Goal: Task Accomplishment & Management: Complete application form

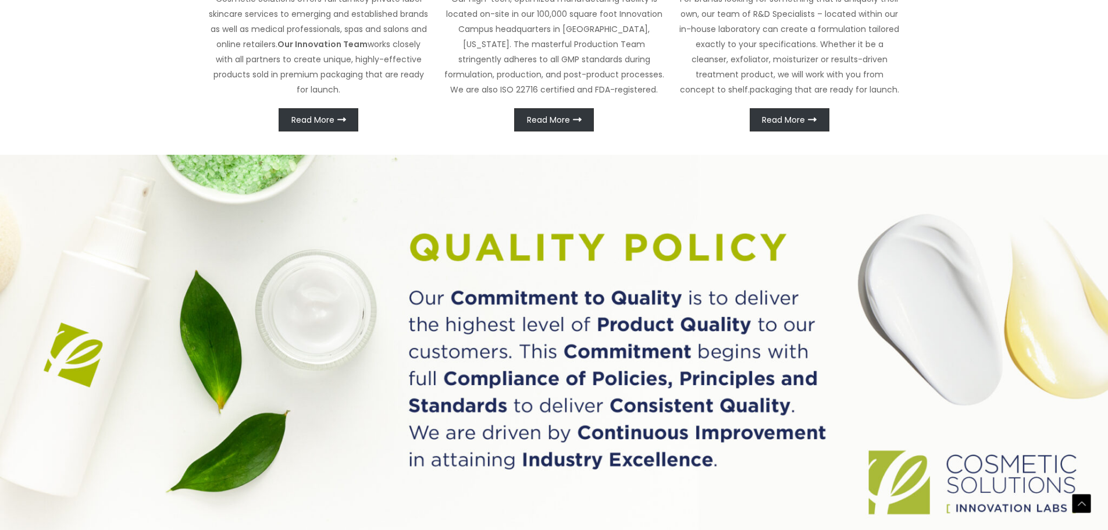
scroll to position [781, 0]
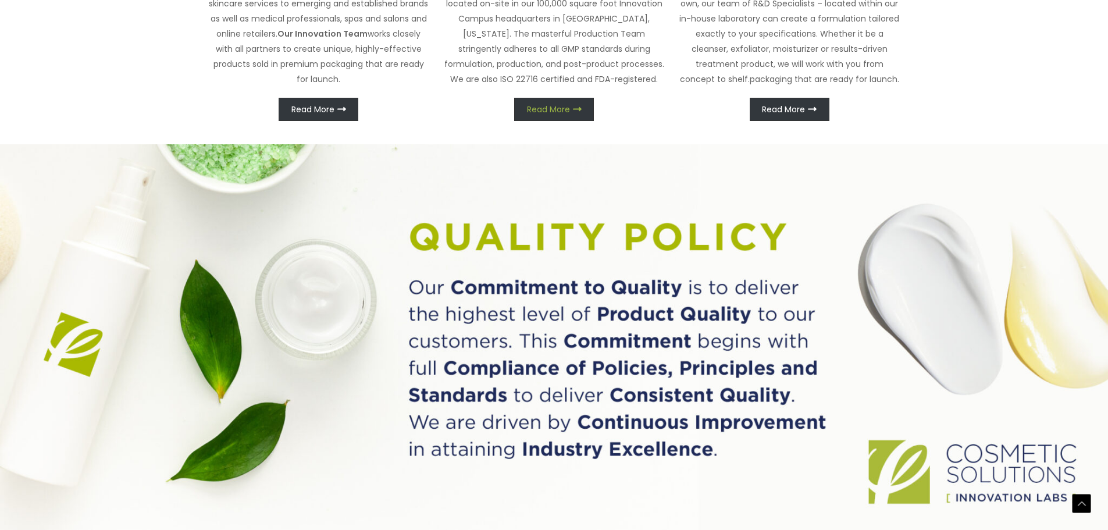
click at [537, 113] on span "Read More" at bounding box center [548, 109] width 43 height 8
drag, startPoint x: 557, startPoint y: 287, endPoint x: 635, endPoint y: 287, distance: 77.9
click at [635, 87] on p "Our high-tech, optimized manufacturing facility is located on-site in our 100,0…" at bounding box center [554, 34] width 222 height 106
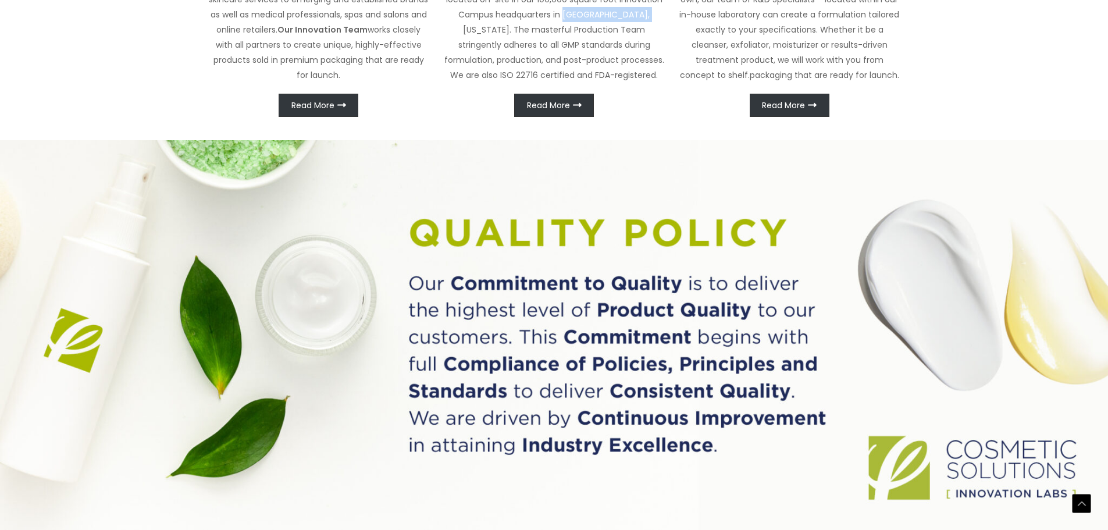
copy p "[GEOGRAPHIC_DATA], [US_STATE]"
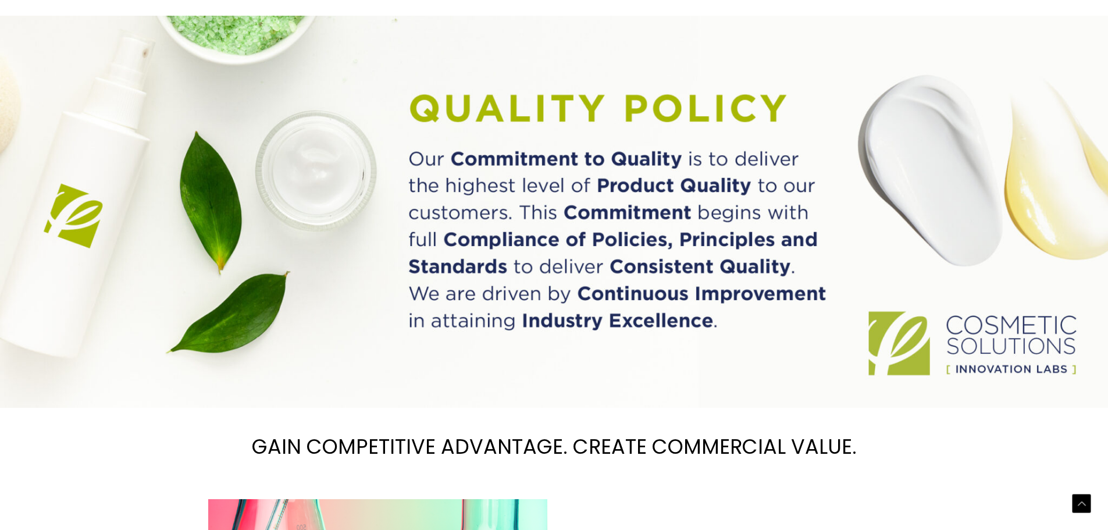
scroll to position [1072, 0]
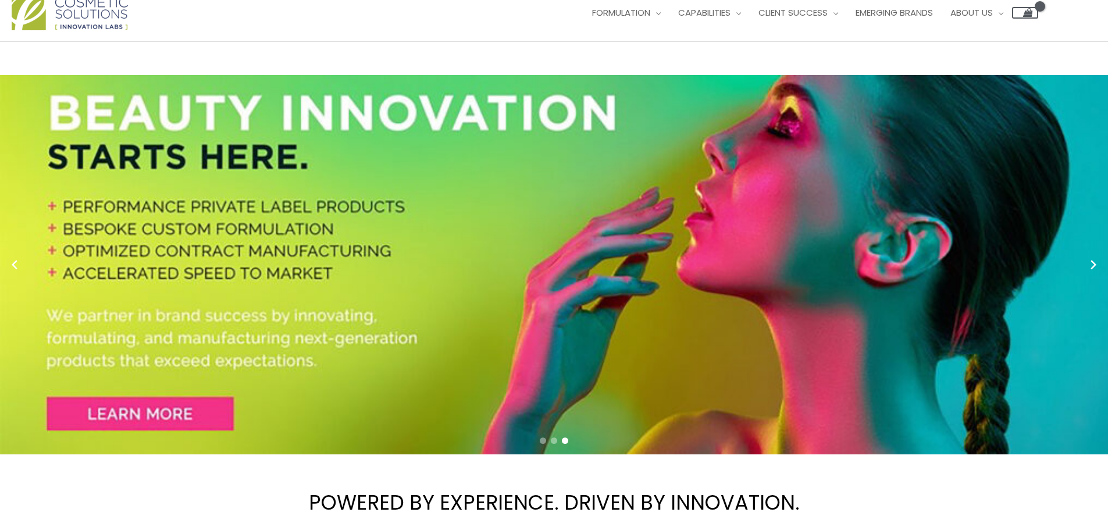
scroll to position [0, 0]
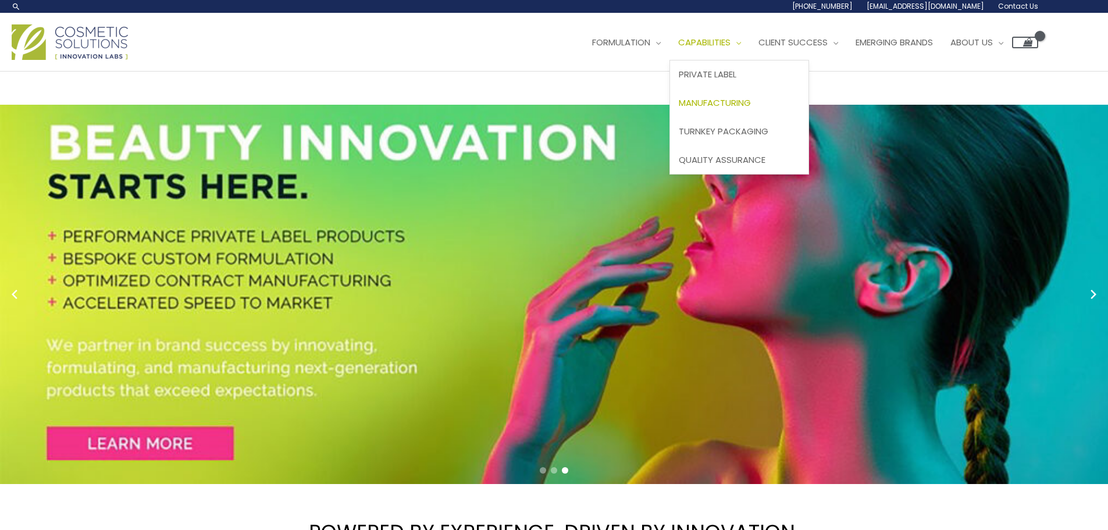
click at [678, 109] on span "Manufacturing" at bounding box center [714, 103] width 72 height 12
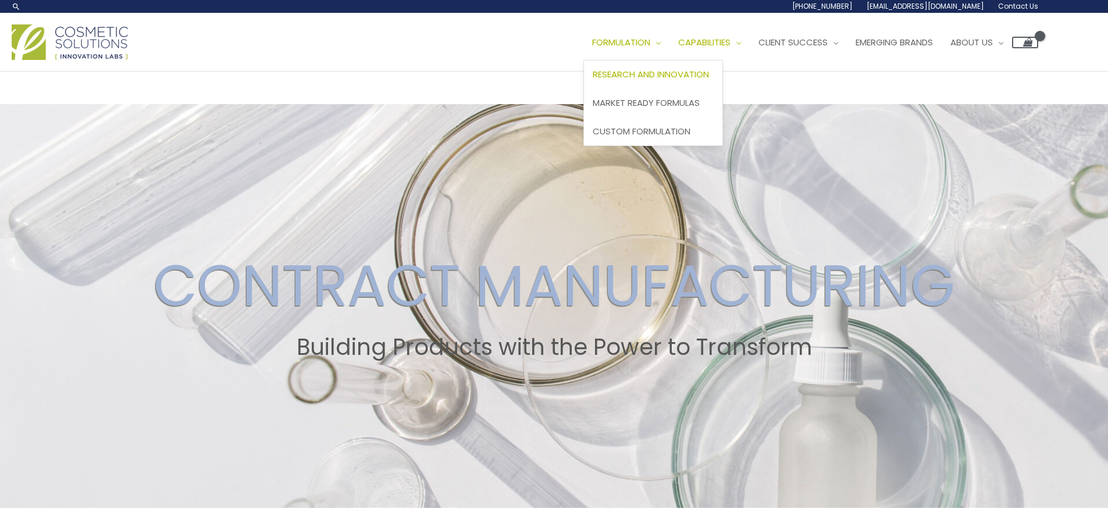
click at [592, 80] on span "Research and Innovation" at bounding box center [650, 74] width 116 height 12
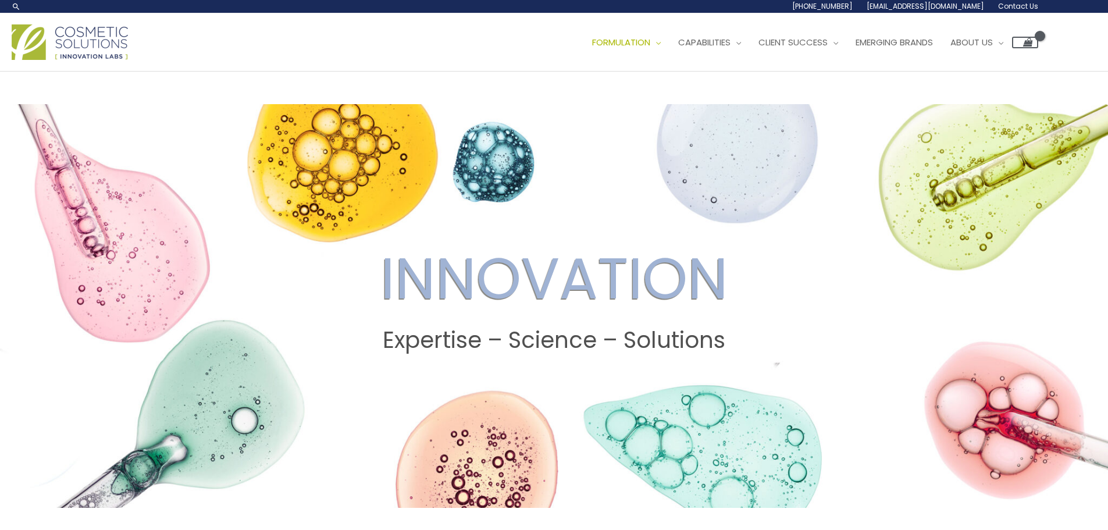
click at [0, 0] on span "Contact Us" at bounding box center [0, 0] width 0 height 0
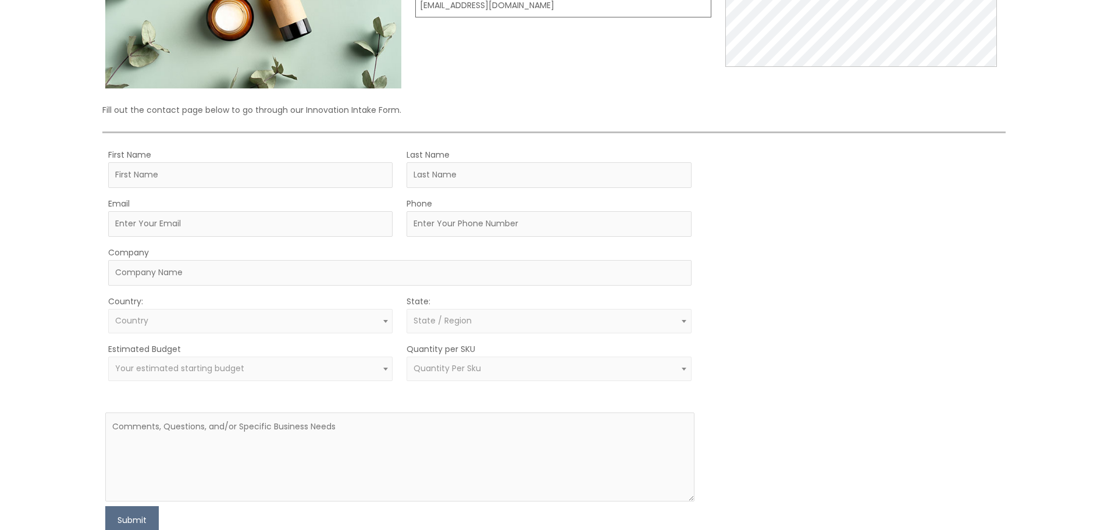
scroll to position [233, 0]
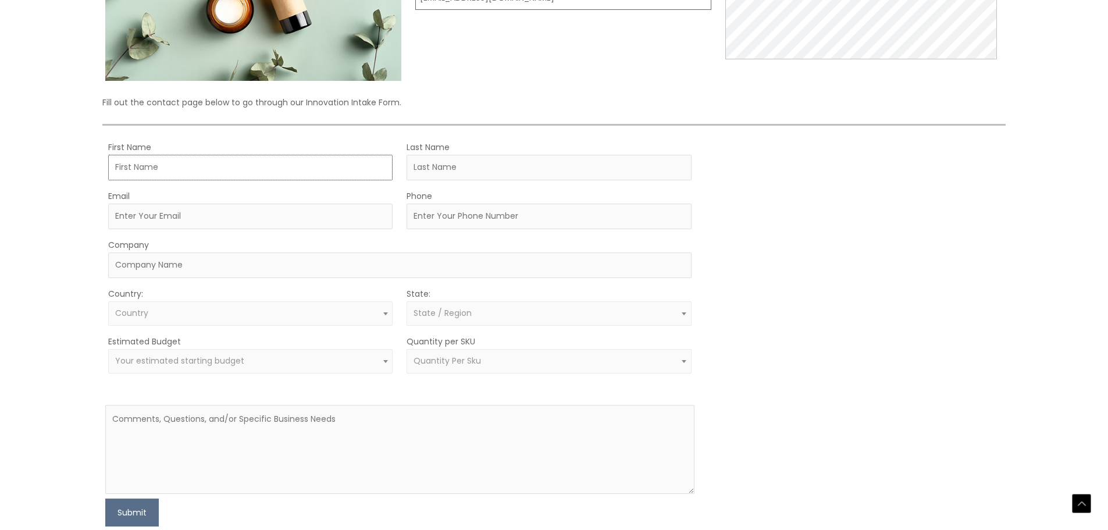
click at [308, 180] on input "First Name" at bounding box center [250, 168] width 284 height 26
type input "[PERSON_NAME]"
type input "Ludwig"
type input "Kevin.ludwig@rowecasaorganics.com"
type input "Rowe Casa Organics"
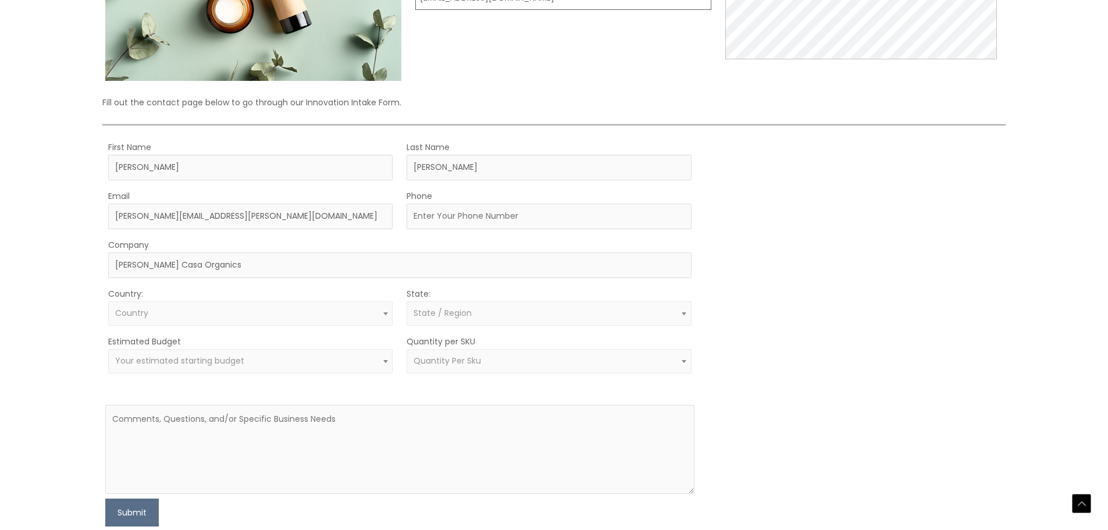
select select "United States"
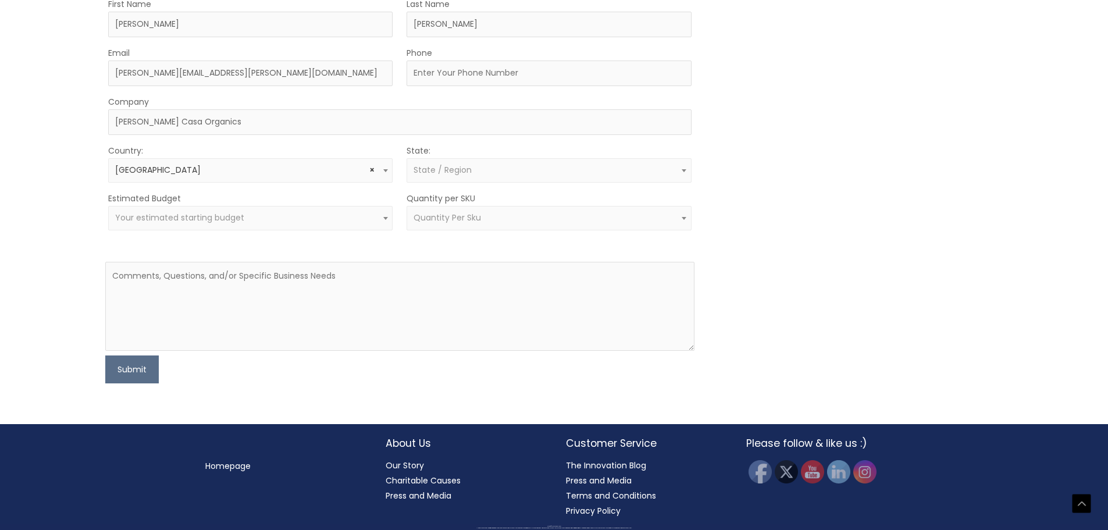
select select "Texas"
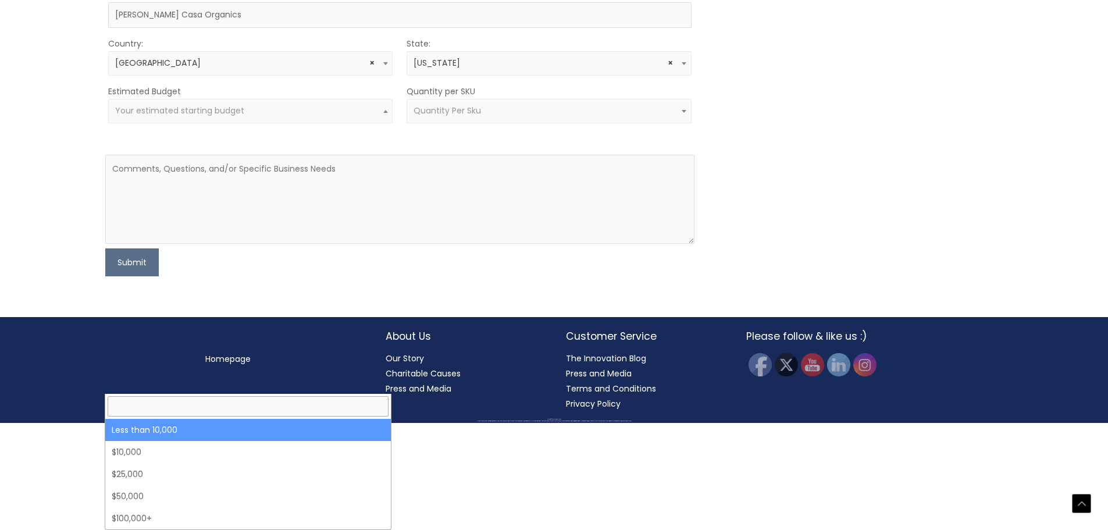
click at [239, 116] on span "Your estimated starting budget" at bounding box center [179, 111] width 129 height 12
click at [439, 116] on span "Quantity Per Sku" at bounding box center [446, 111] width 67 height 12
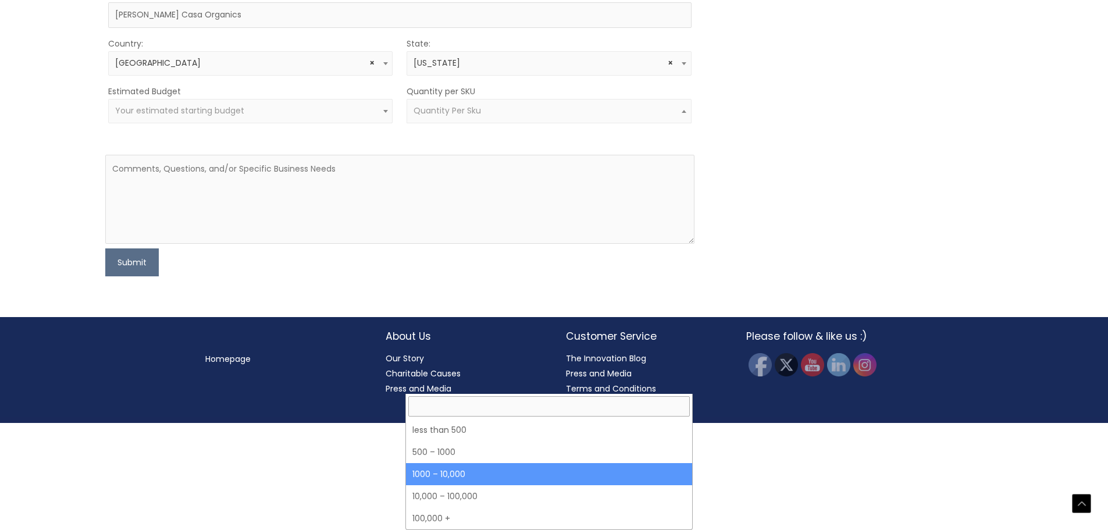
select select "4"
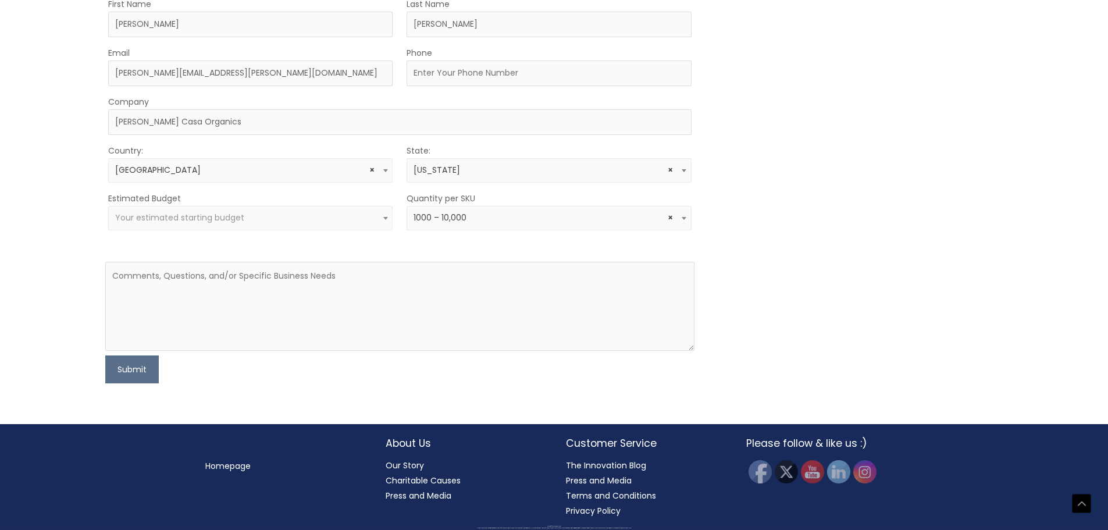
click at [365, 223] on span "Your estimated starting budget" at bounding box center [250, 217] width 271 height 11
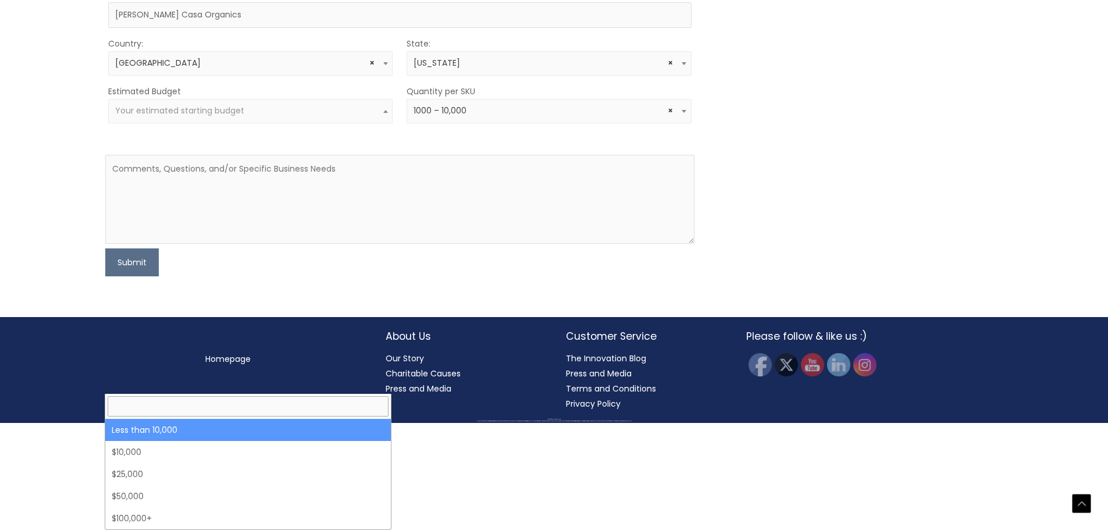
click at [365, 116] on span "Your estimated starting budget" at bounding box center [250, 110] width 271 height 11
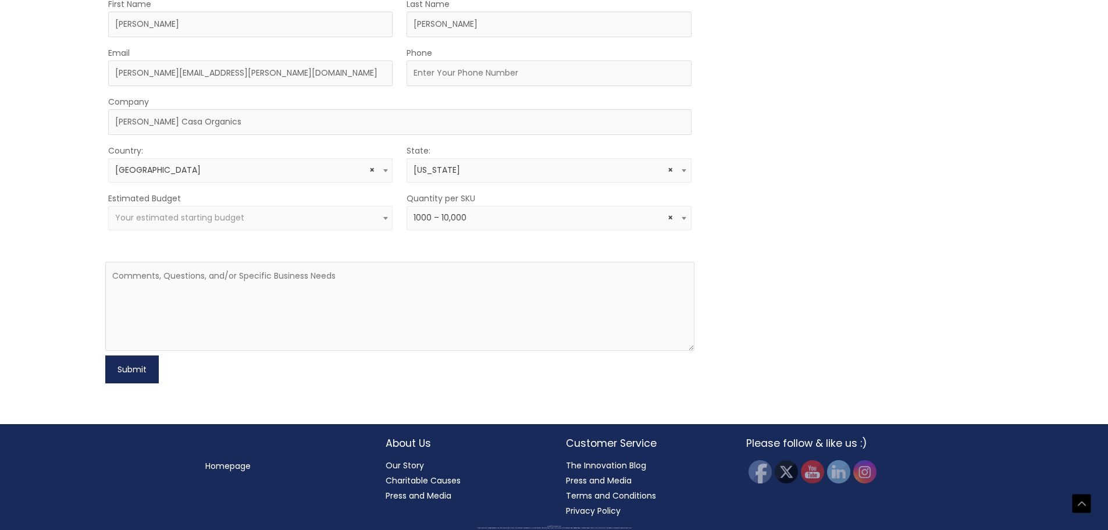
click at [145, 383] on button "Submit" at bounding box center [131, 369] width 53 height 28
click at [437, 86] on div "Phone" at bounding box center [548, 65] width 284 height 41
click at [438, 86] on input "Phone" at bounding box center [548, 73] width 284 height 26
type input "3855399075"
click at [145, 383] on button "Submit" at bounding box center [131, 369] width 53 height 28
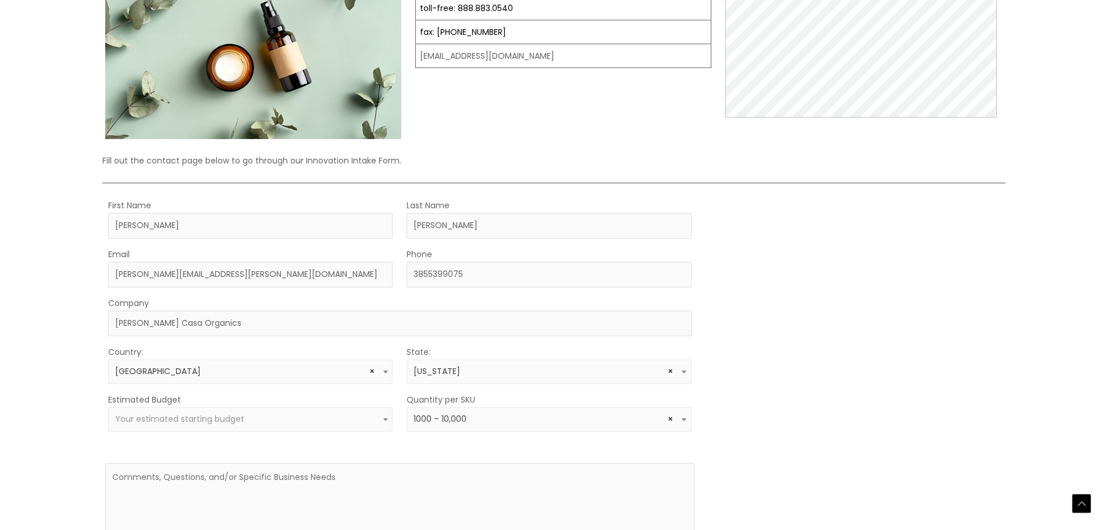
scroll to position [233, 0]
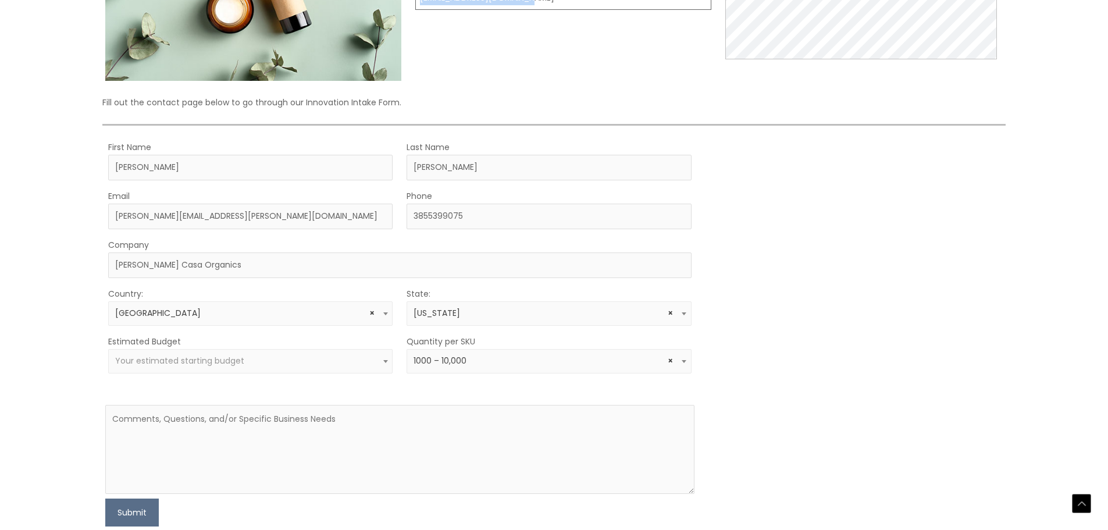
drag, startPoint x: 549, startPoint y: 267, endPoint x: 414, endPoint y: 264, distance: 134.9
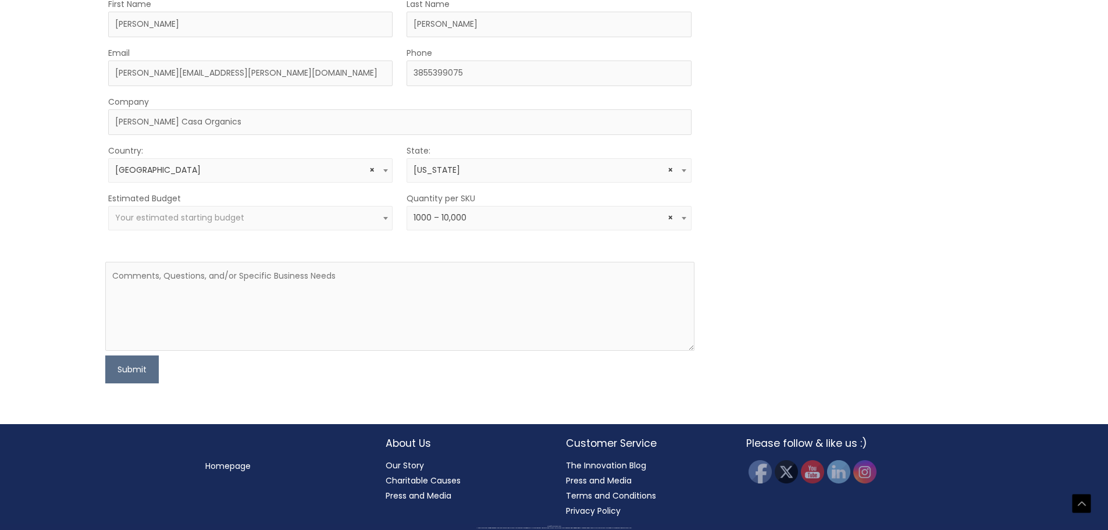
scroll to position [407, 0]
click at [183, 223] on span "Your estimated starting budget" at bounding box center [179, 218] width 129 height 12
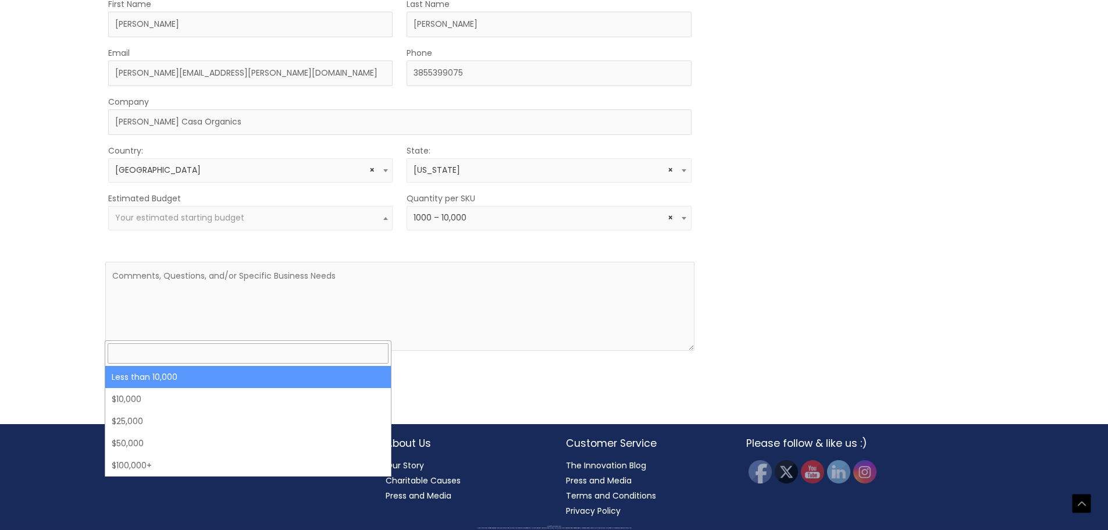
click at [183, 223] on span "Your estimated starting budget" at bounding box center [179, 218] width 129 height 12
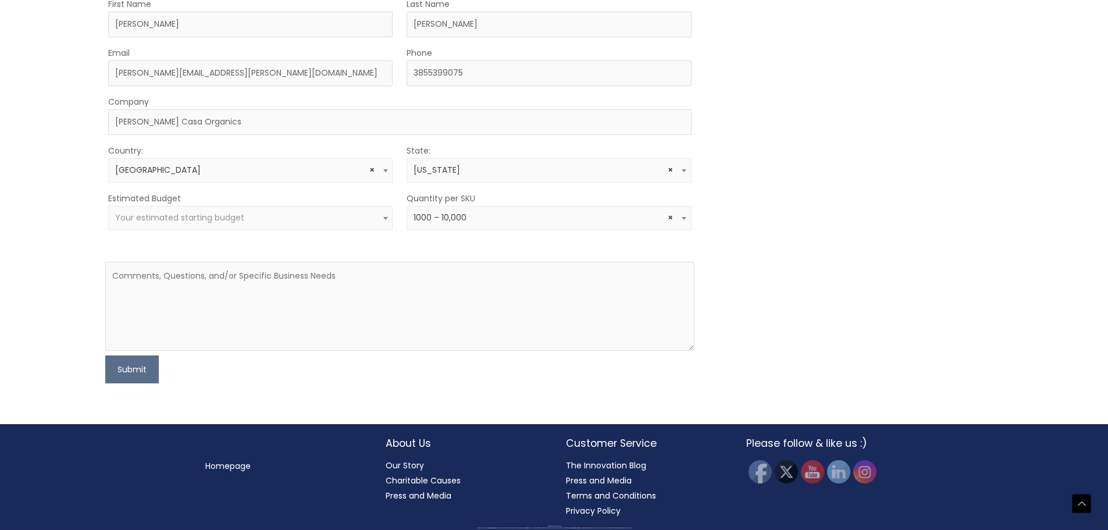
click at [327, 223] on span "Your estimated starting budget" at bounding box center [250, 217] width 271 height 11
click at [784, 294] on div "MOQ TRIGGER STEP 2 TRIGGER" at bounding box center [855, 190] width 294 height 387
